Goal: Transaction & Acquisition: Purchase product/service

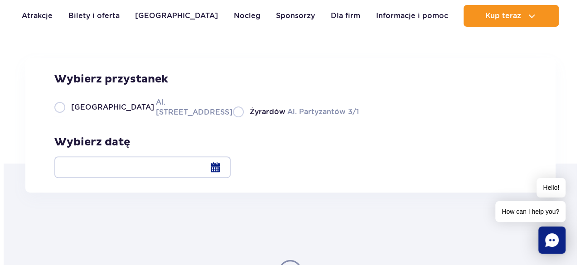
scroll to position [91, 0]
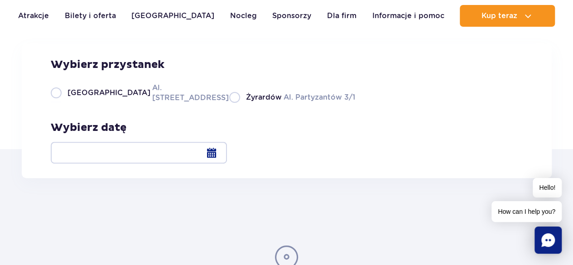
click at [57, 103] on label "Warszawa Al. [STREET_ADDRESS]" at bounding box center [135, 92] width 168 height 20
click at [57, 103] on input "Warszawa Al. [STREET_ADDRESS]" at bounding box center [56, 102] width 10 height 2
radio input "true"
click at [227, 155] on div at bounding box center [139, 153] width 176 height 22
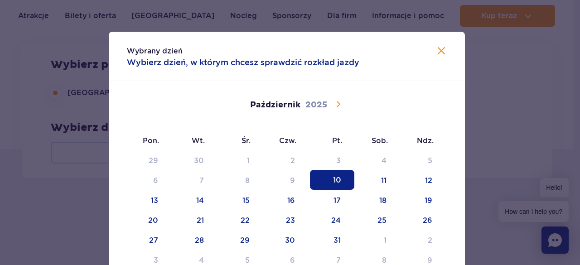
click at [333, 103] on icon at bounding box center [337, 104] width 11 height 11
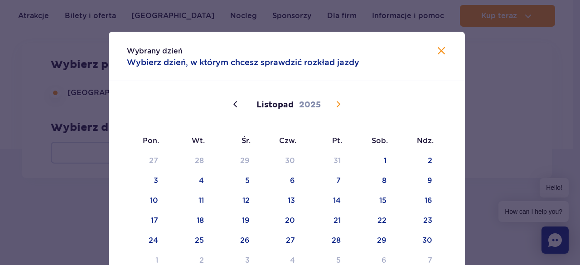
click at [333, 103] on icon at bounding box center [337, 104] width 11 height 11
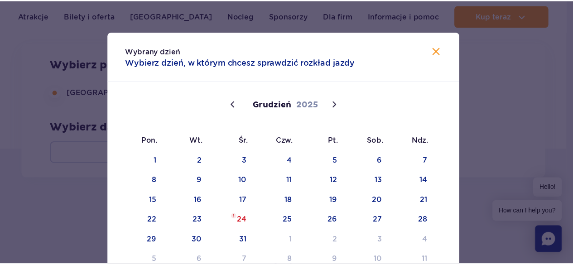
scroll to position [45, 0]
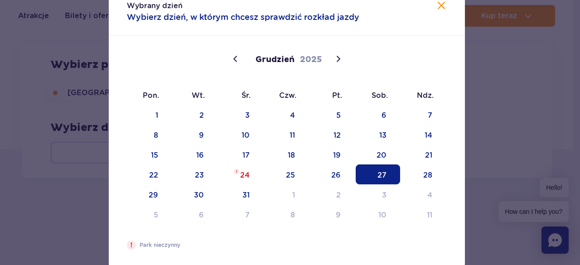
click at [371, 172] on span "27" at bounding box center [378, 174] width 44 height 20
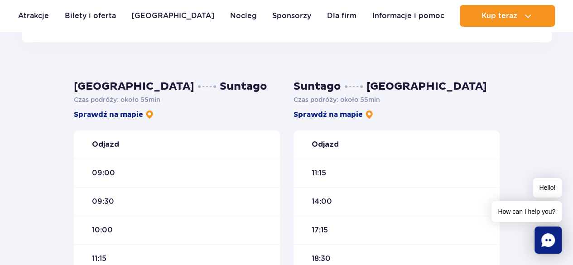
scroll to position [272, 0]
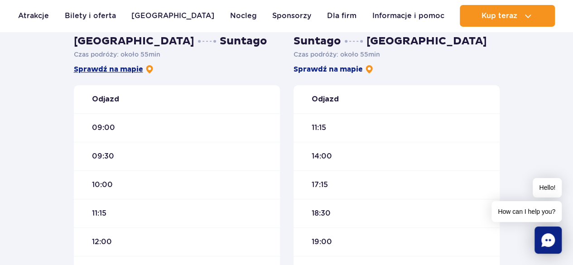
click at [151, 68] on img at bounding box center [149, 69] width 9 height 9
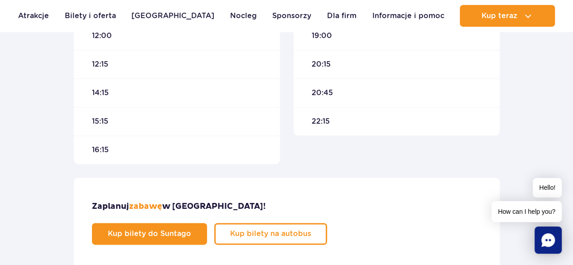
scroll to position [498, 0]
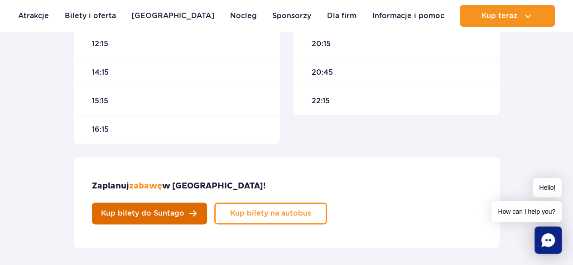
click at [207, 202] on link "Kup bilety do Suntago" at bounding box center [149, 213] width 115 height 22
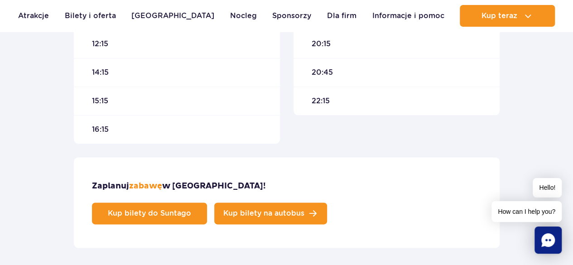
click at [327, 202] on link "Kup bilety na autobus" at bounding box center [270, 213] width 113 height 22
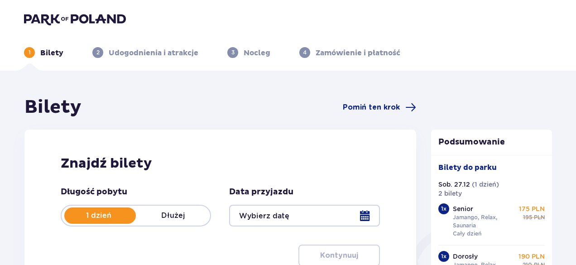
type input "27.12.25"
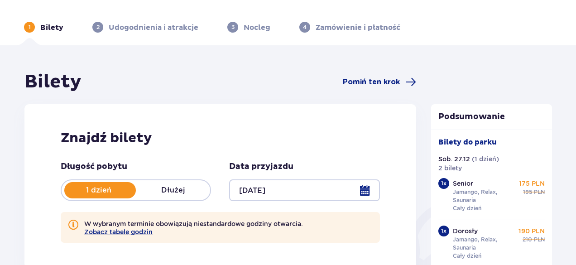
scroll to position [45, 0]
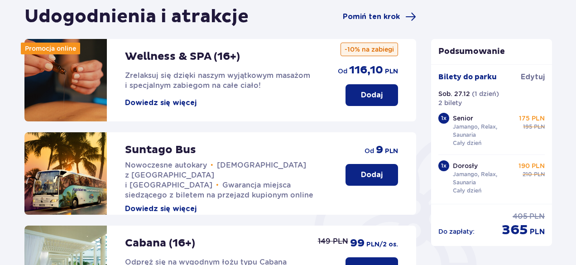
scroll to position [136, 0]
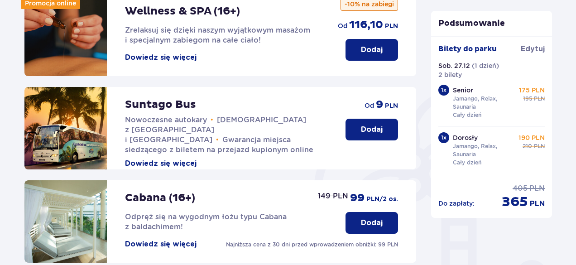
click at [376, 134] on p "Dodaj" at bounding box center [372, 130] width 22 height 10
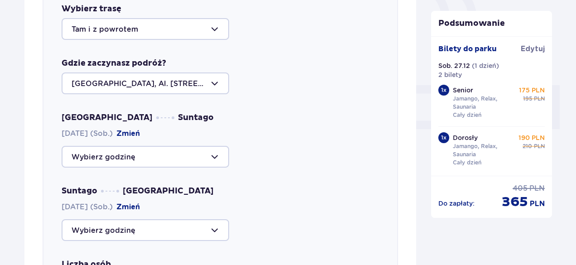
scroll to position [358, 0]
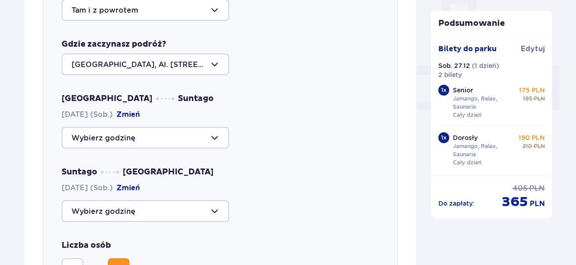
click at [212, 139] on div at bounding box center [146, 138] width 168 height 22
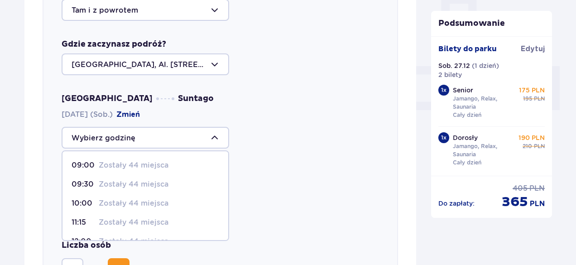
click at [93, 167] on p "09:00" at bounding box center [84, 165] width 24 height 10
type input "09:00"
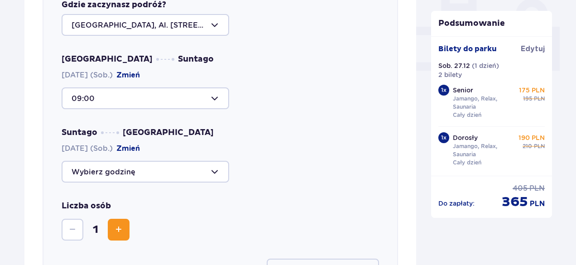
scroll to position [448, 0]
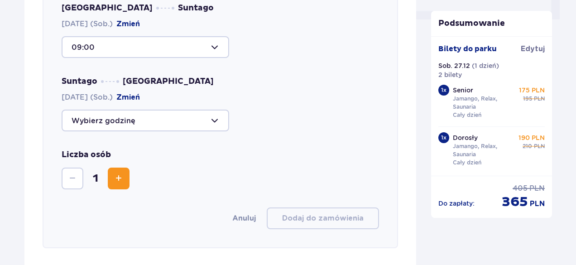
click at [212, 117] on div at bounding box center [146, 121] width 168 height 22
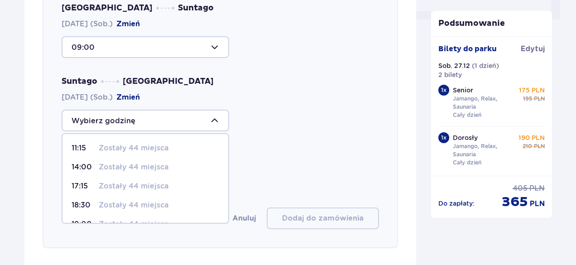
click at [87, 186] on p "17:15" at bounding box center [84, 186] width 24 height 10
type input "17:15"
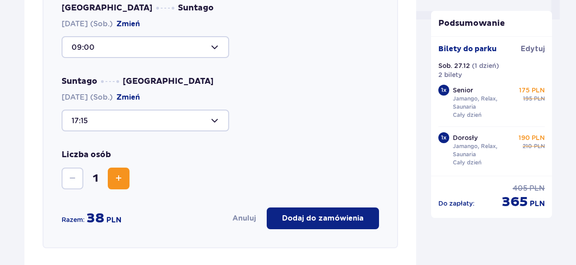
click at [346, 221] on p "Dodaj do zamówienia" at bounding box center [323, 218] width 82 height 10
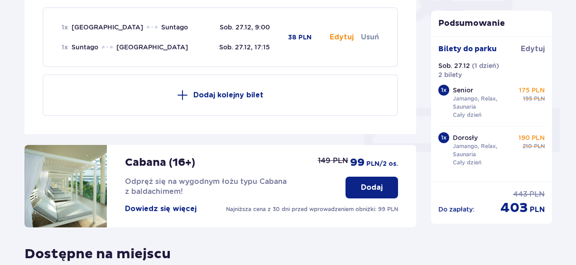
scroll to position [313, 0]
